Goal: Find specific page/section: Find specific page/section

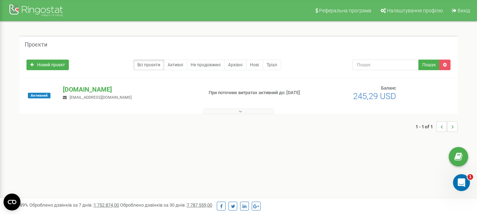
click at [237, 111] on button at bounding box center [238, 111] width 71 height 5
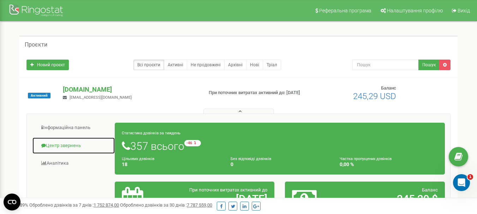
click at [76, 145] on link "Центр звернень" at bounding box center [73, 145] width 83 height 17
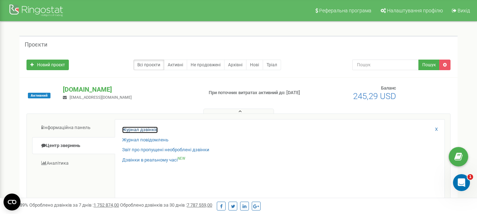
click at [149, 130] on link "Журнал дзвінків" at bounding box center [140, 130] width 36 height 7
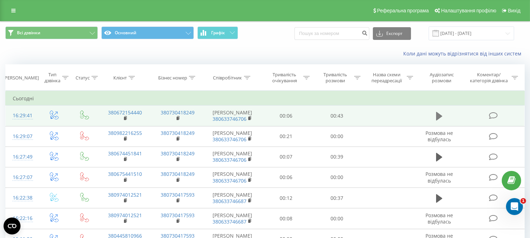
click at [439, 118] on icon at bounding box center [439, 116] width 6 height 8
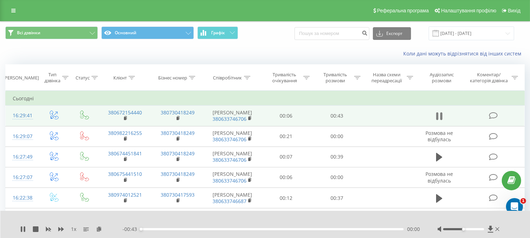
click at [441, 120] on icon at bounding box center [441, 116] width 2 height 8
click at [100, 230] on icon at bounding box center [99, 228] width 6 height 5
